Goal: Task Accomplishment & Management: Manage account settings

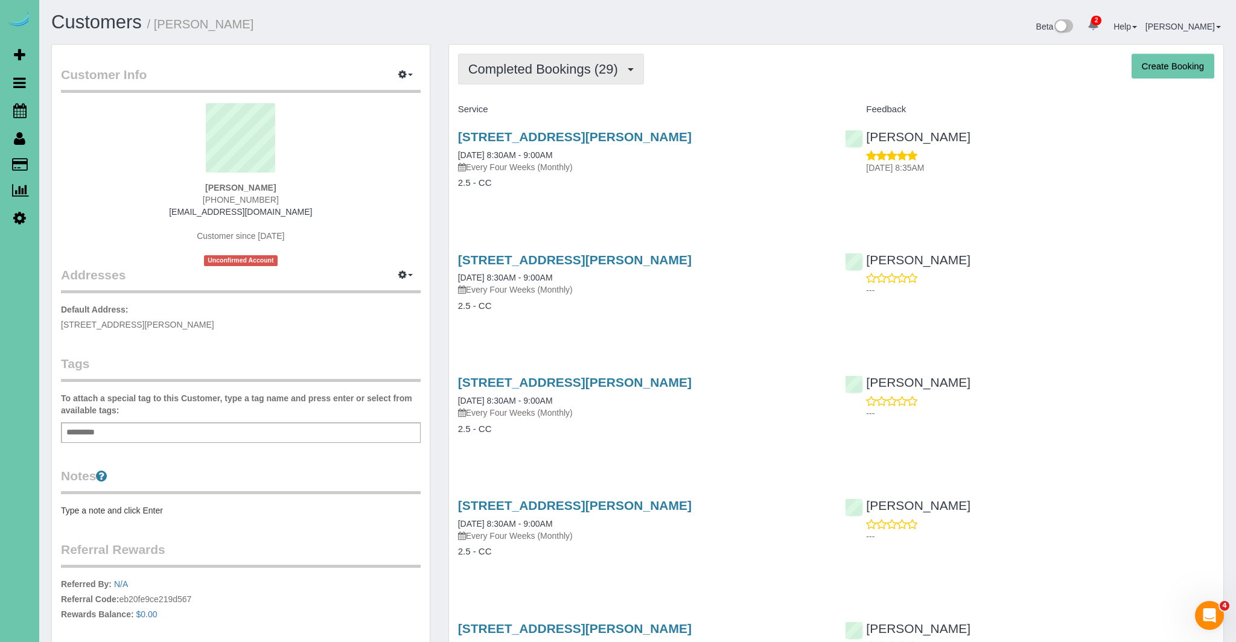
click at [579, 71] on span "Completed Bookings (29)" at bounding box center [546, 69] width 156 height 15
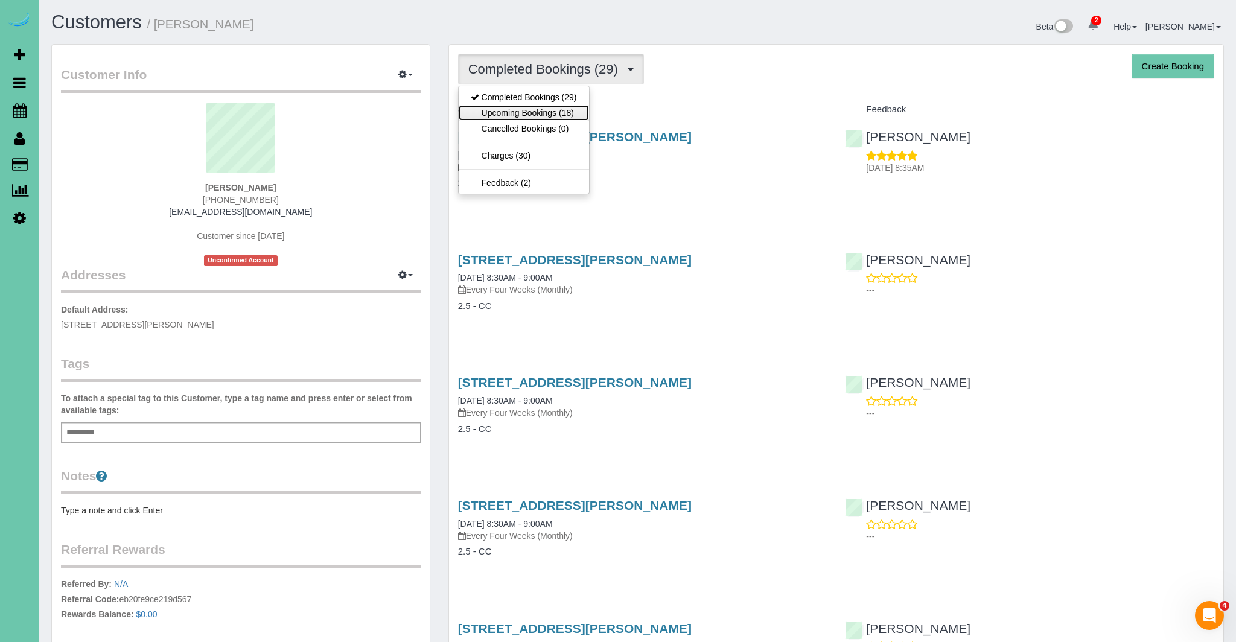
click at [567, 115] on link "Upcoming Bookings (18)" at bounding box center [524, 113] width 130 height 16
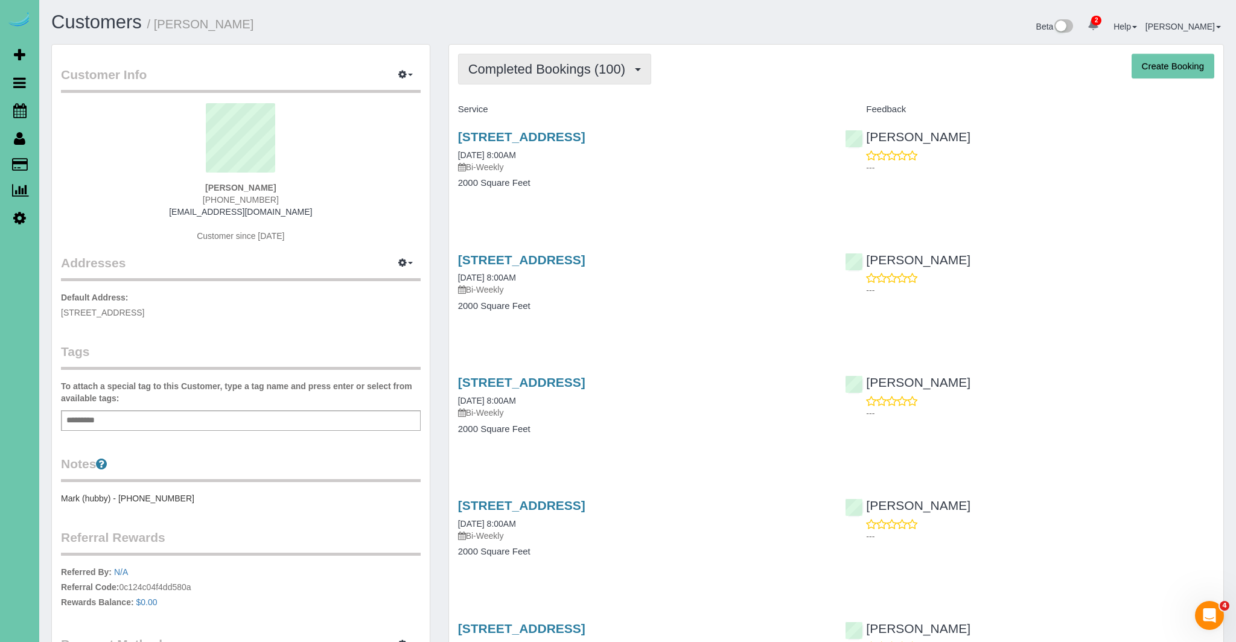
click at [553, 74] on span "Completed Bookings (100)" at bounding box center [549, 69] width 163 height 15
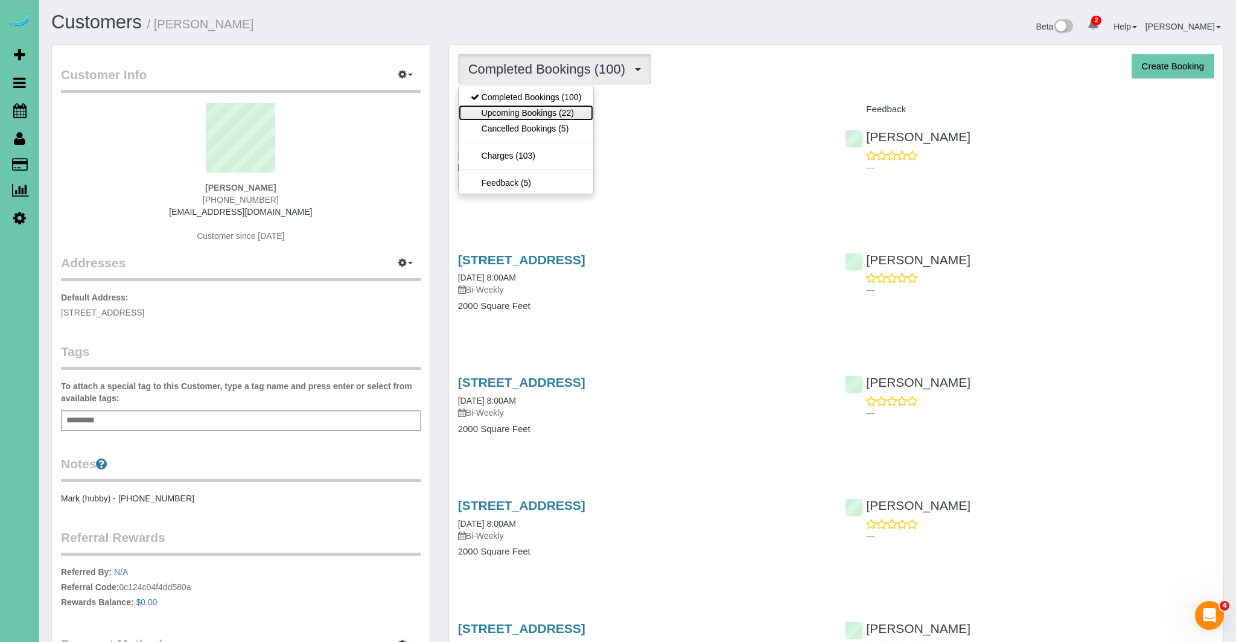
click at [557, 109] on link "Upcoming Bookings (22)" at bounding box center [526, 113] width 135 height 16
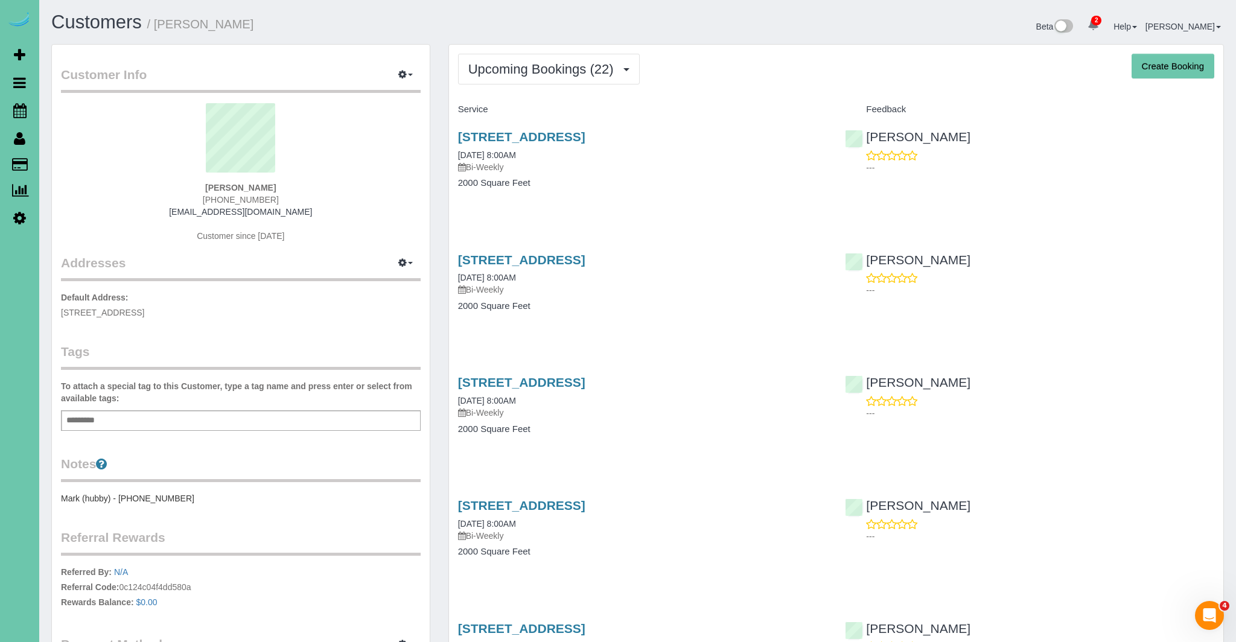
click at [567, 76] on button "Upcoming Bookings (22)" at bounding box center [549, 69] width 182 height 31
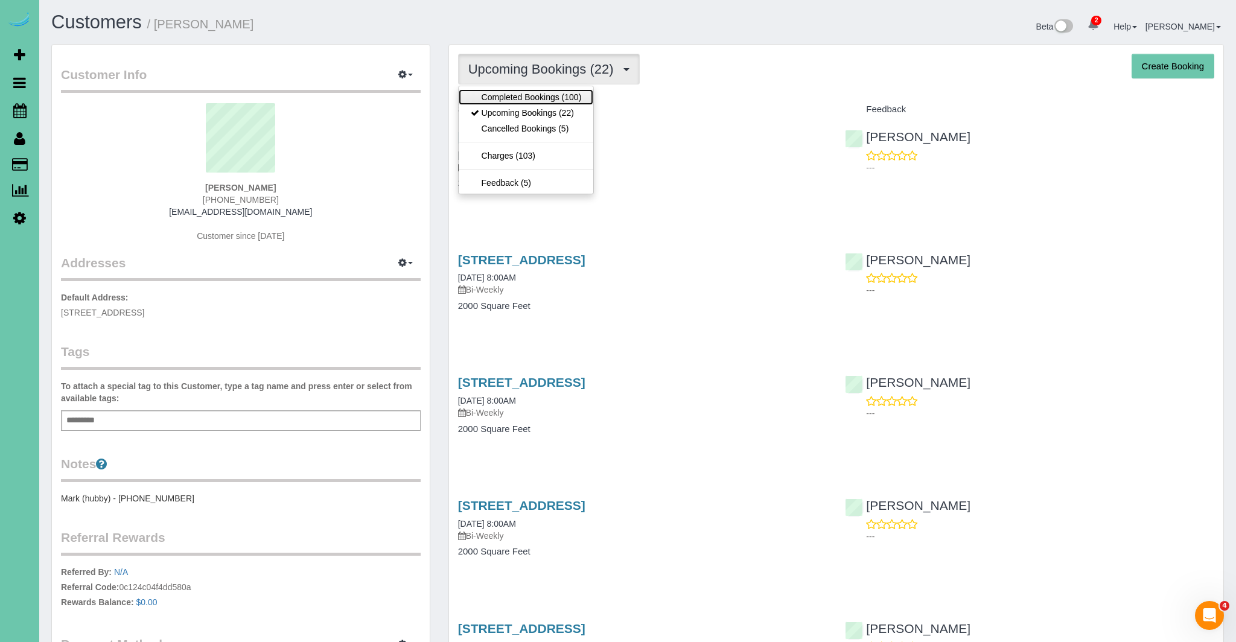
click at [558, 94] on link "Completed Bookings (100)" at bounding box center [526, 97] width 135 height 16
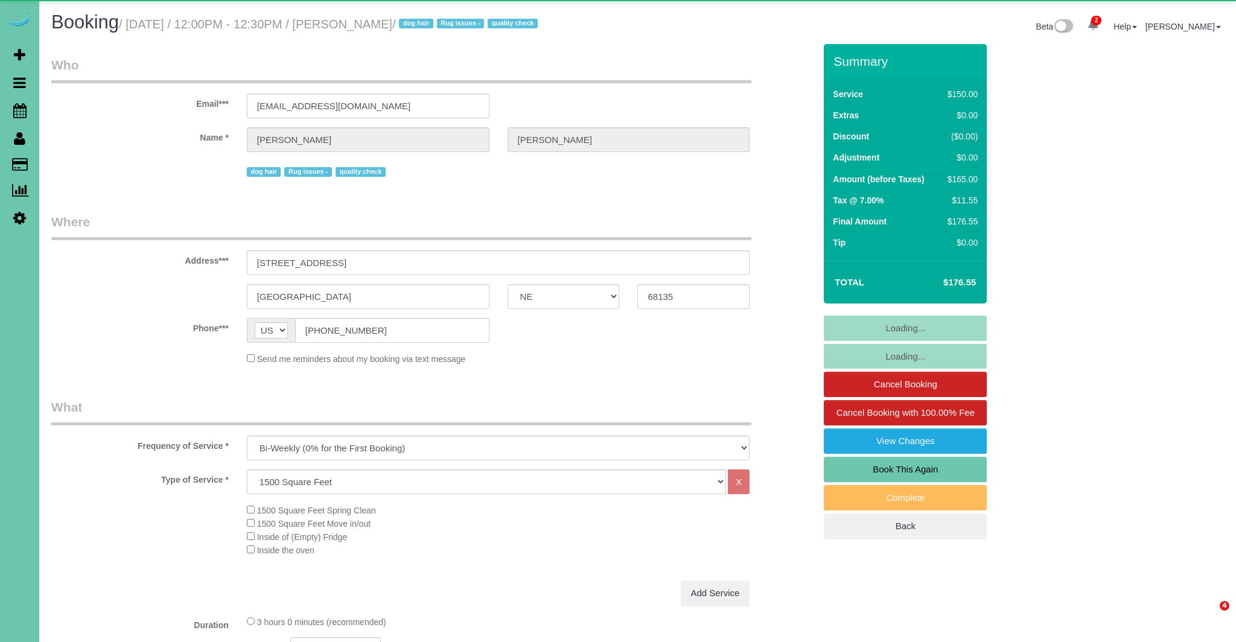
select select "NE"
select select "object:689"
select select "number:35"
select select "number:41"
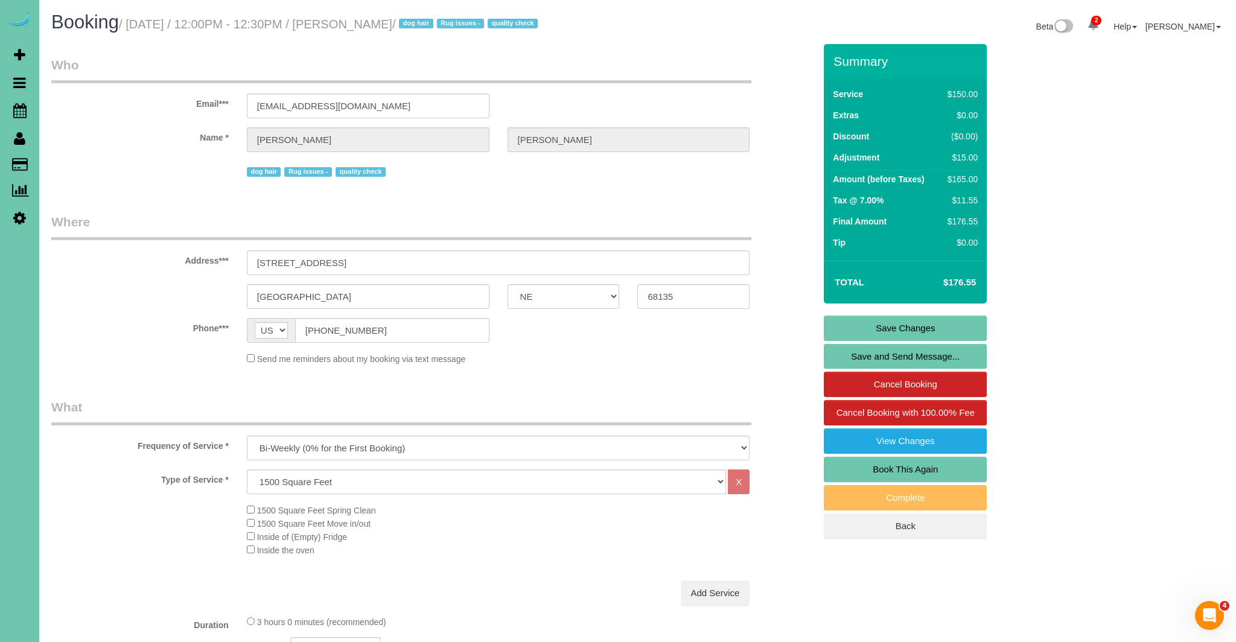
click at [361, 171] on span "quality check" at bounding box center [361, 172] width 50 height 10
drag, startPoint x: 246, startPoint y: 177, endPoint x: 234, endPoint y: 176, distance: 11.5
click at [235, 177] on div "dog hair Rug issues - quality check" at bounding box center [433, 170] width 782 height 19
click at [477, 177] on div "dog hair Rug issues - quality check" at bounding box center [498, 170] width 503 height 19
